Goal: Find contact information: Find contact information

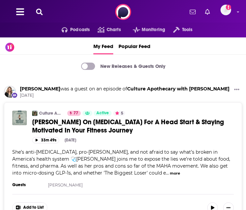
click at [40, 9] on icon at bounding box center [39, 12] width 7 height 7
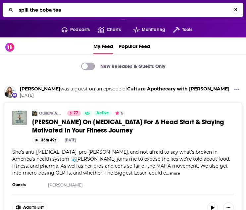
type input "spill the boba tea"
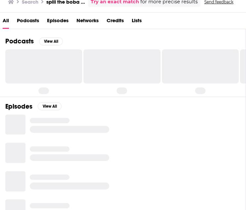
scroll to position [54, 0]
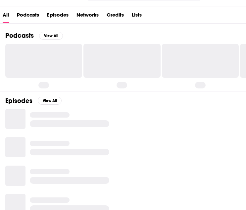
click at [36, 17] on span "Podcasts" at bounding box center [28, 17] width 22 height 14
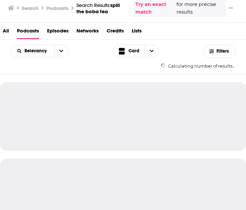
scroll to position [50, 0]
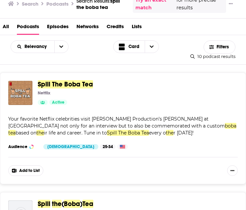
click at [79, 90] on div "Spill The Boba Tea Netflix Active Categories Tv + 3" at bounding box center [135, 93] width 195 height 24
click at [32, 96] on img "Spill The Boba Tea" at bounding box center [20, 93] width 24 height 24
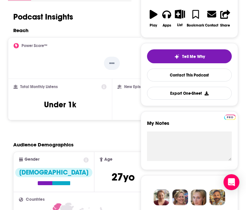
scroll to position [130, 0]
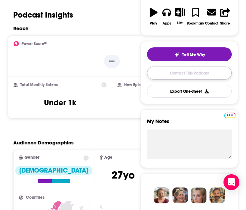
click at [209, 70] on link "Contact This Podcast" at bounding box center [189, 73] width 85 height 13
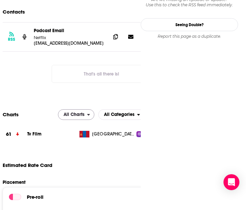
scroll to position [525, 0]
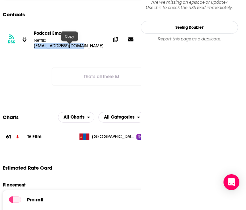
drag, startPoint x: 91, startPoint y: 47, endPoint x: 34, endPoint y: 44, distance: 57.5
click at [34, 44] on p "[EMAIL_ADDRESS][DOMAIN_NAME]" at bounding box center [70, 46] width 72 height 6
click at [75, 36] on p "Podcast Email" at bounding box center [70, 34] width 72 height 6
drag, startPoint x: 88, startPoint y: 47, endPoint x: 33, endPoint y: 46, distance: 55.1
click at [33, 46] on div "RSS Podcast Email Netflix [EMAIL_ADDRESS][DOMAIN_NAME] [EMAIL_ADDRESS][DOMAIN_N…" at bounding box center [102, 39] width 198 height 29
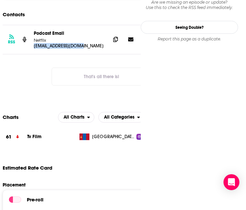
copy p "[EMAIL_ADDRESS][DOMAIN_NAME]"
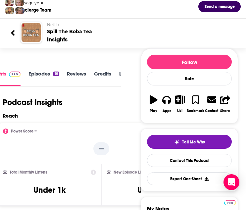
scroll to position [0, 0]
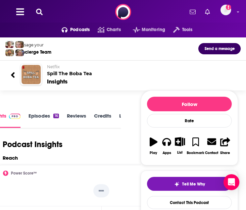
click at [14, 75] on icon at bounding box center [13, 75] width 5 height 9
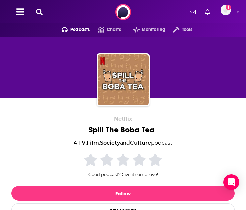
click at [42, 9] on icon at bounding box center [39, 12] width 7 height 7
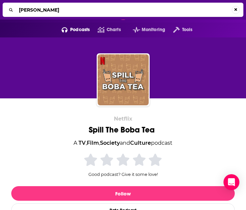
type input "[PERSON_NAME]"
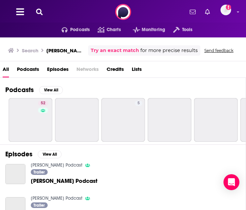
click at [25, 68] on span "Podcasts" at bounding box center [28, 71] width 22 height 14
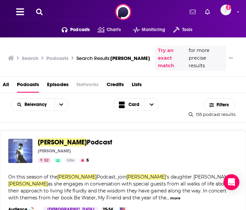
click at [15, 145] on img "Bruce Lee Podcast" at bounding box center [20, 151] width 24 height 24
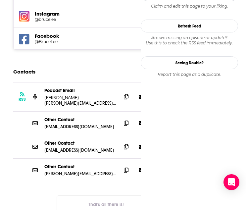
scroll to position [721, 0]
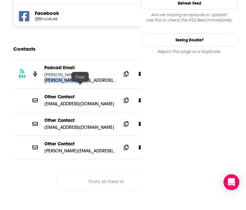
drag, startPoint x: 93, startPoint y: 86, endPoint x: 43, endPoint y: 85, distance: 49.8
click at [43, 85] on div "RSS Podcast Email Shannon Lee [EMAIL_ADDRESS][DOMAIN_NAME] [PERSON_NAME][EMAIL_…" at bounding box center [106, 74] width 186 height 29
click at [79, 78] on p "[PERSON_NAME]" at bounding box center [80, 75] width 72 height 6
click at [78, 77] on div "Copy" at bounding box center [80, 77] width 17 height 10
click at [79, 77] on div "Podcast Email [PERSON_NAME]" at bounding box center [80, 71] width 72 height 13
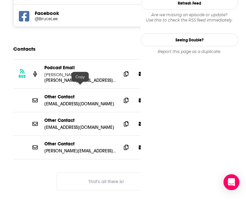
click at [81, 83] on p "[PERSON_NAME][EMAIL_ADDRESS][DOMAIN_NAME]" at bounding box center [80, 81] width 72 height 6
click at [81, 78] on p "[PERSON_NAME]" at bounding box center [80, 75] width 72 height 6
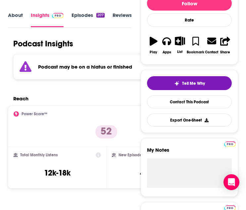
scroll to position [0, 0]
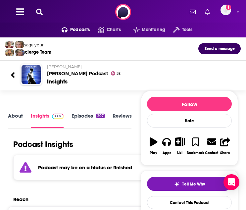
click at [42, 11] on icon at bounding box center [39, 12] width 7 height 7
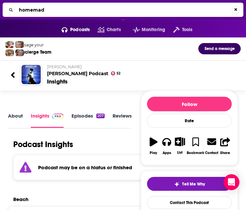
type input "homemade"
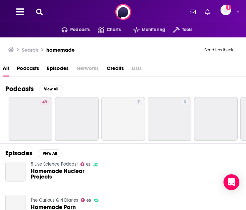
click at [32, 69] on span "Podcasts" at bounding box center [28, 70] width 22 height 14
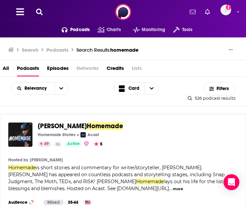
click at [41, 10] on icon at bounding box center [39, 12] width 7 height 7
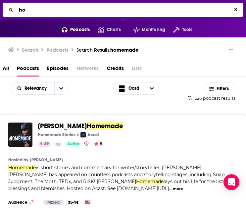
type input "h"
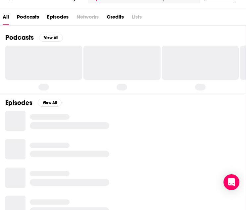
scroll to position [54, 0]
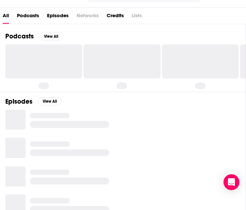
click at [33, 17] on span "Podcasts" at bounding box center [28, 17] width 22 height 14
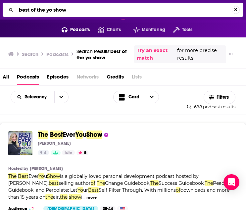
drag, startPoint x: 78, startPoint y: 13, endPoint x: -2, endPoint y: 10, distance: 79.6
click at [0, 10] on html "Podcasts Features Solutions Account Company Resources Say Hello </> Developer A…" at bounding box center [123, 105] width 246 height 210
type input "b"
type input "m"
type input "[PERSON_NAME]"
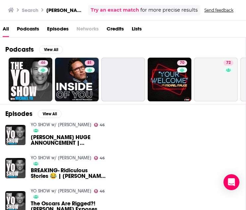
scroll to position [48, 0]
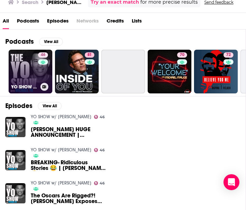
click at [31, 79] on link "[DEMOGRAPHIC_DATA] SHOW w/ [PERSON_NAME]" at bounding box center [31, 72] width 44 height 44
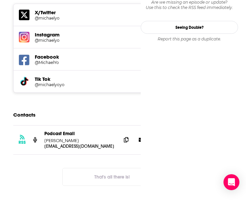
scroll to position [624, 0]
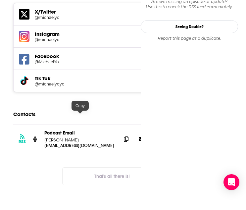
click at [91, 137] on p "[PERSON_NAME]" at bounding box center [80, 140] width 72 height 6
click at [82, 137] on p "[PERSON_NAME]" at bounding box center [80, 140] width 72 height 6
click at [80, 143] on p "[EMAIL_ADDRESS][DOMAIN_NAME]" at bounding box center [80, 146] width 72 height 6
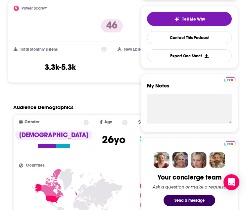
scroll to position [0, 0]
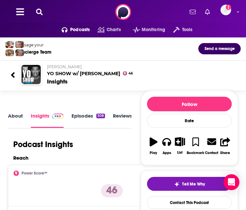
click at [40, 11] on icon at bounding box center [39, 12] width 7 height 7
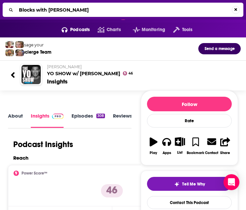
type input "Blocks with [PERSON_NAME]"
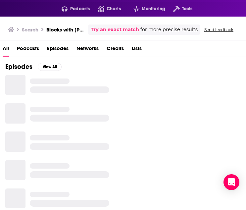
scroll to position [22, 0]
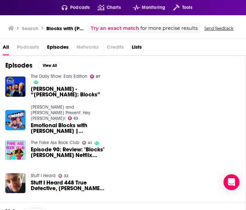
click at [54, 94] on span "[PERSON_NAME] - “[PERSON_NAME]: Blocks”" at bounding box center [69, 91] width 76 height 11
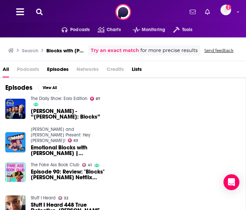
click at [36, 12] on icon at bounding box center [39, 12] width 7 height 7
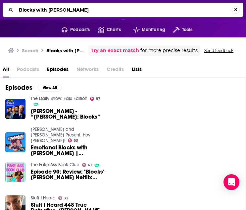
drag, startPoint x: 48, startPoint y: 10, endPoint x: -2, endPoint y: 5, distance: 50.3
click at [0, 5] on html "Podcasts Features Solutions Account Company Resources Say Hello </> Developer A…" at bounding box center [123, 105] width 246 height 210
click at [45, 14] on input "Blocks with [PERSON_NAME]" at bounding box center [124, 10] width 216 height 11
drag, startPoint x: 49, startPoint y: 11, endPoint x: 14, endPoint y: 10, distance: 34.5
click at [14, 10] on div "Blocks with [PERSON_NAME]" at bounding box center [123, 10] width 241 height 14
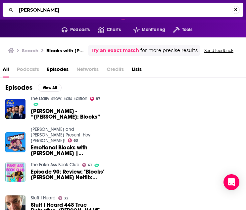
type input "[PERSON_NAME]"
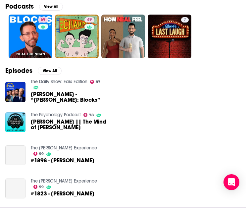
scroll to position [89, 0]
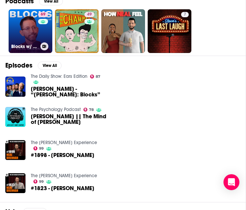
click at [29, 32] on link "69 Blocks w/ [PERSON_NAME]" at bounding box center [31, 31] width 44 height 44
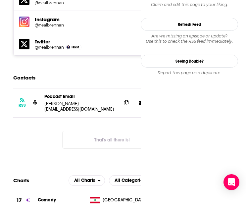
scroll to position [604, 0]
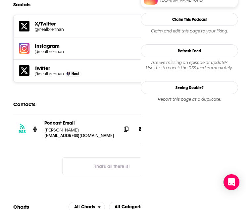
click at [82, 133] on p "[EMAIL_ADDRESS][DOMAIN_NAME]" at bounding box center [80, 136] width 72 height 6
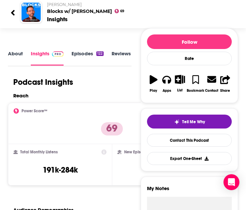
scroll to position [0, 0]
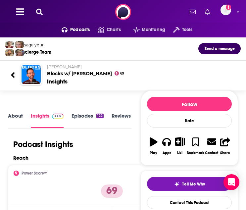
click at [40, 11] on icon at bounding box center [39, 12] width 7 height 7
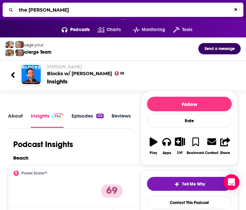
type input "the pulse"
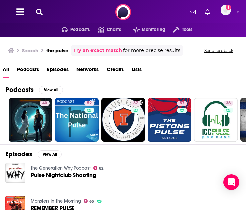
click at [38, 12] on icon at bounding box center [39, 12] width 7 height 7
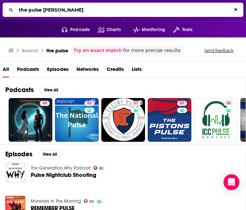
type input "the pulse [PERSON_NAME]"
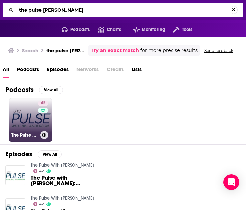
click at [27, 125] on link "42 The Pulse With [PERSON_NAME]" at bounding box center [31, 120] width 44 height 44
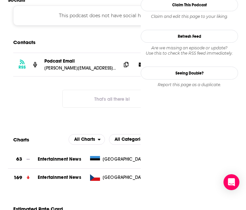
scroll to position [498, 0]
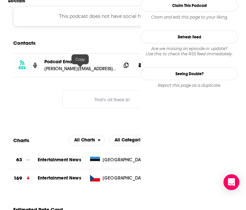
click at [65, 69] on p "[PERSON_NAME][EMAIL_ADDRESS][PERSON_NAME][PERSON_NAME][DOMAIN_NAME]" at bounding box center [80, 69] width 72 height 6
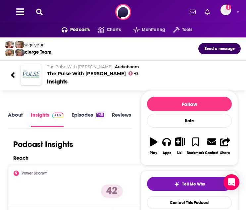
click at [42, 8] on div "Podcasts Charts Monitoring Tools For Business For Podcasters More Add a profile…" at bounding box center [123, 12] width 246 height 24
click at [40, 12] on icon at bounding box center [39, 12] width 7 height 7
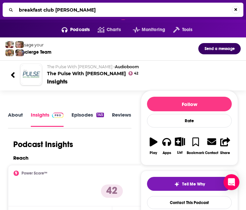
type input "breakfast club power"
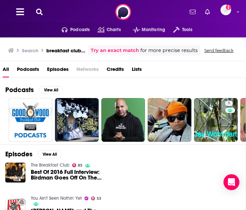
click at [33, 168] on link "The Breakfast Club" at bounding box center [50, 166] width 39 height 6
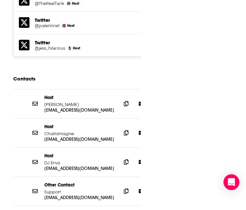
scroll to position [796, 0]
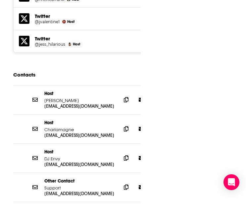
click at [82, 103] on p "[EMAIL_ADDRESS][DOMAIN_NAME]" at bounding box center [80, 106] width 72 height 6
click at [82, 133] on p "[EMAIL_ADDRESS][DOMAIN_NAME]" at bounding box center [80, 136] width 72 height 6
click at [82, 127] on p "Charlamagne" at bounding box center [80, 130] width 72 height 6
click at [83, 133] on p "[EMAIL_ADDRESS][DOMAIN_NAME]" at bounding box center [80, 136] width 72 height 6
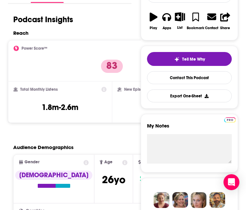
scroll to position [0, 0]
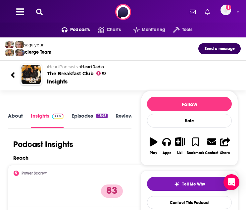
click at [41, 10] on icon at bounding box center [39, 12] width 7 height 7
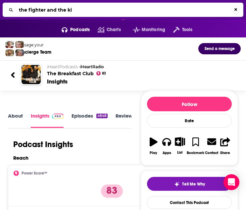
type input "the fighter and the kid"
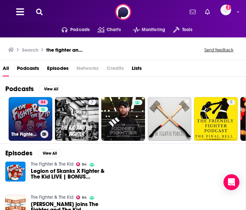
click at [26, 117] on link "84 The Fighter & The Kid" at bounding box center [31, 119] width 44 height 44
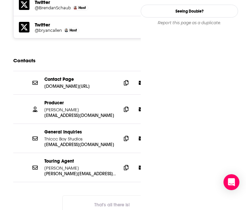
scroll to position [689, 0]
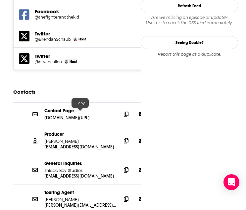
click at [80, 132] on p "Producer" at bounding box center [80, 135] width 72 height 6
click at [78, 144] on p "[EMAIL_ADDRESS][DOMAIN_NAME]" at bounding box center [80, 147] width 72 height 6
click at [84, 173] on p "[EMAIL_ADDRESS][DOMAIN_NAME]" at bounding box center [80, 176] width 72 height 6
